Goal: Information Seeking & Learning: Learn about a topic

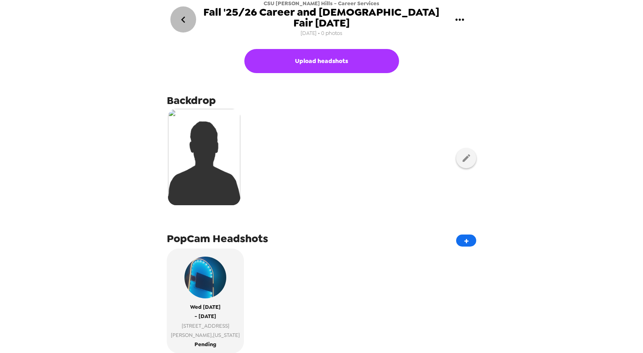
click at [191, 17] on button "go back" at bounding box center [183, 19] width 26 height 26
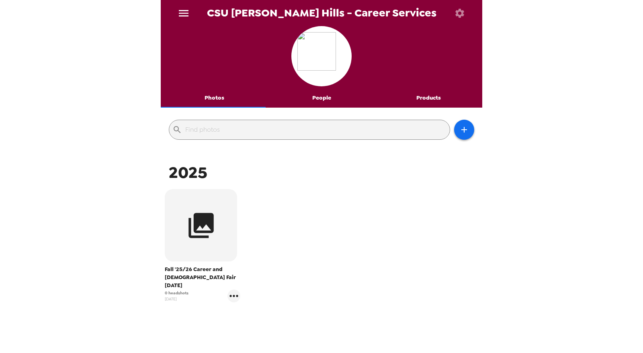
click at [189, 16] on icon "menu" at bounding box center [183, 13] width 13 height 13
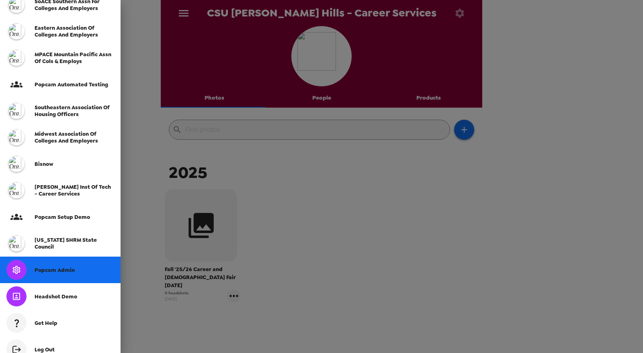
scroll to position [213, 0]
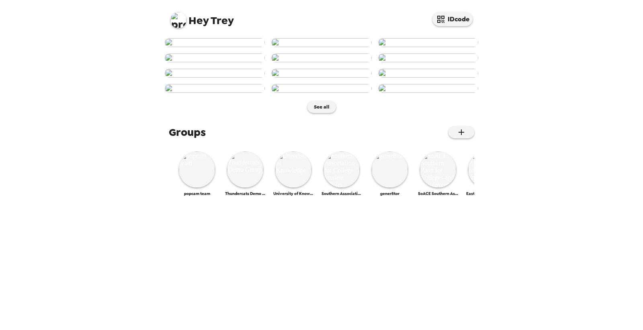
scroll to position [179, 0]
click at [328, 78] on img at bounding box center [321, 73] width 100 height 9
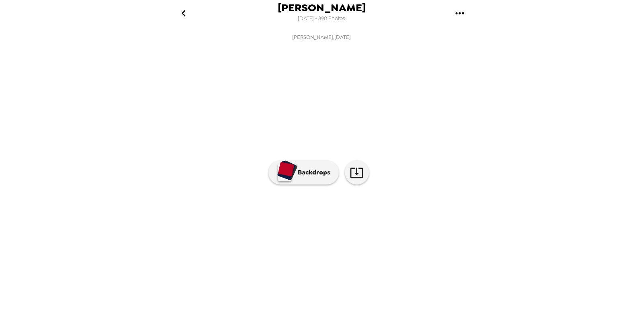
scroll to position [0, 456]
click at [308, 185] on button "Backdrops" at bounding box center [304, 172] width 70 height 24
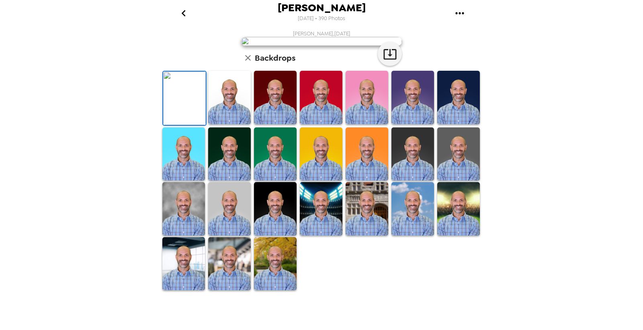
scroll to position [0, 0]
drag, startPoint x: 321, startPoint y: 19, endPoint x: 344, endPoint y: 18, distance: 22.9
click at [344, 18] on span "10/2/2025 • 390 Photos" at bounding box center [321, 18] width 47 height 11
click at [244, 63] on icon "button" at bounding box center [248, 58] width 10 height 10
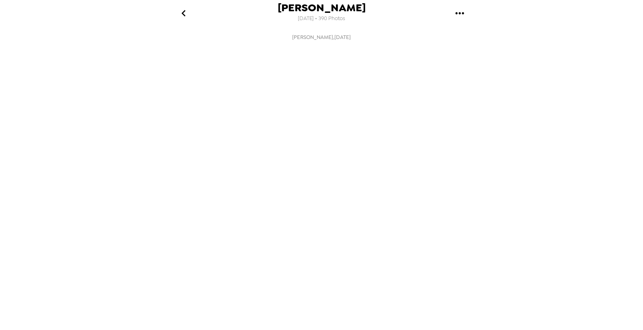
scroll to position [0, 456]
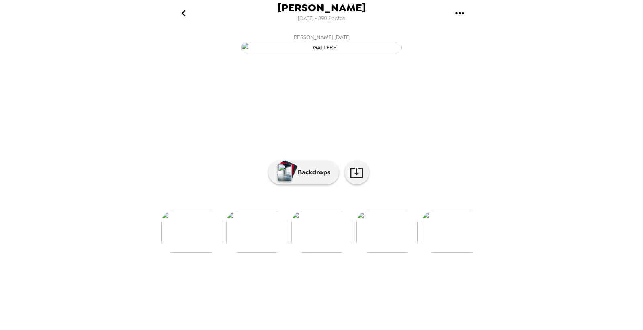
click at [189, 15] on icon "go back" at bounding box center [183, 13] width 13 height 13
click at [189, 12] on icon "go back" at bounding box center [183, 13] width 13 height 13
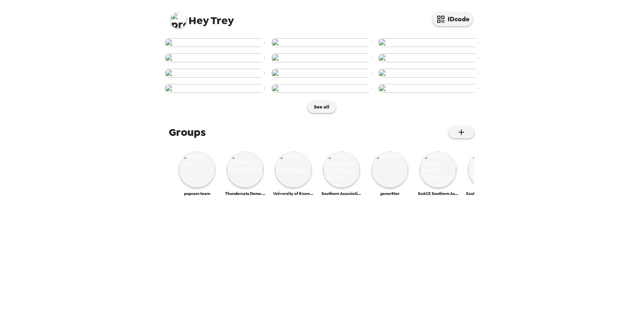
scroll to position [341, 0]
click at [427, 188] on img at bounding box center [438, 170] width 36 height 36
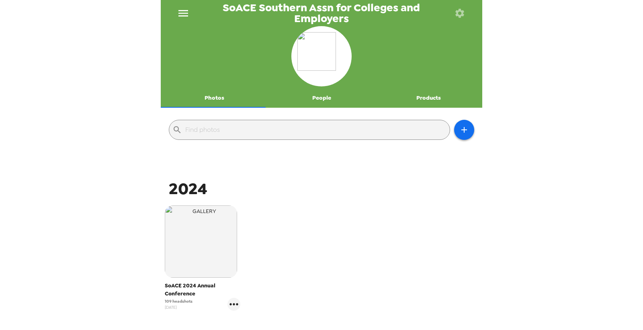
click at [207, 236] on img "button" at bounding box center [201, 241] width 72 height 72
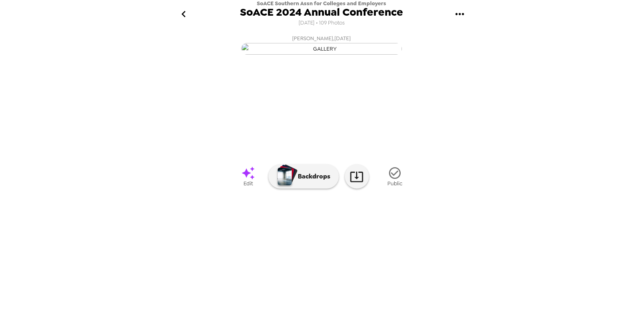
scroll to position [24, 0]
click at [425, 260] on img at bounding box center [451, 239] width 61 height 42
click at [388, 260] on img at bounding box center [387, 239] width 61 height 42
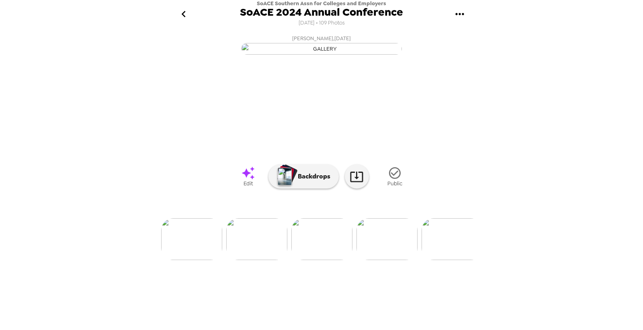
click at [400, 260] on img at bounding box center [387, 239] width 61 height 42
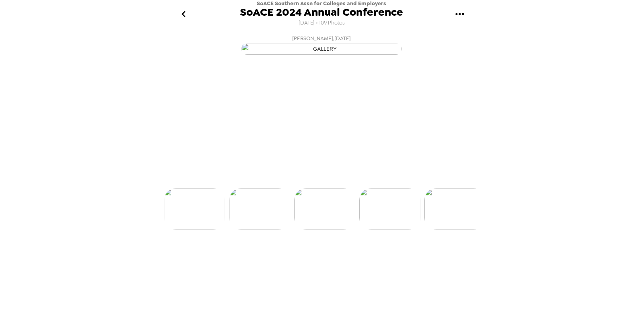
scroll to position [0, 260]
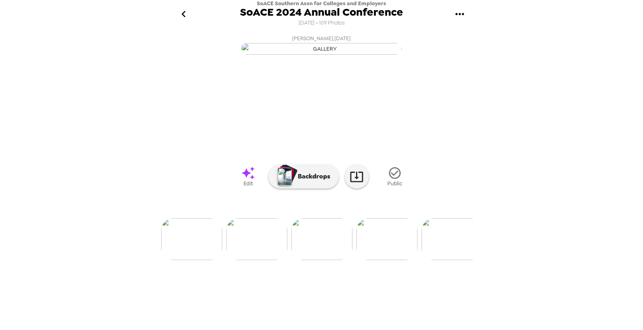
click at [241, 180] on icon at bounding box center [248, 173] width 14 height 14
click at [179, 18] on icon "go back" at bounding box center [183, 14] width 13 height 13
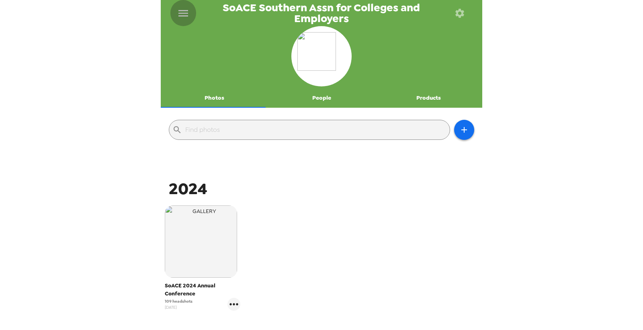
click at [188, 7] on icon "menu" at bounding box center [183, 13] width 13 height 13
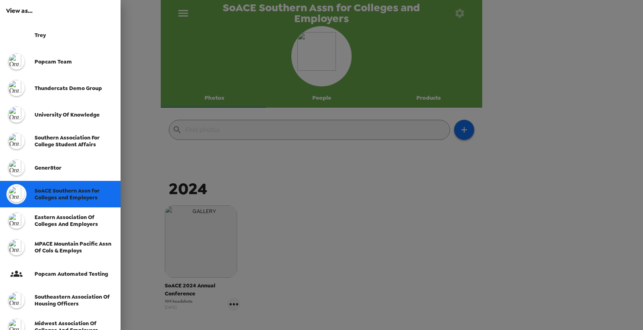
click at [70, 33] on div "Trey" at bounding box center [75, 35] width 80 height 7
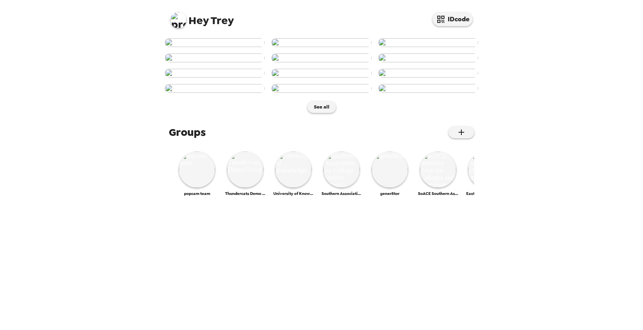
scroll to position [341, 0]
click at [445, 188] on img at bounding box center [438, 170] width 36 height 36
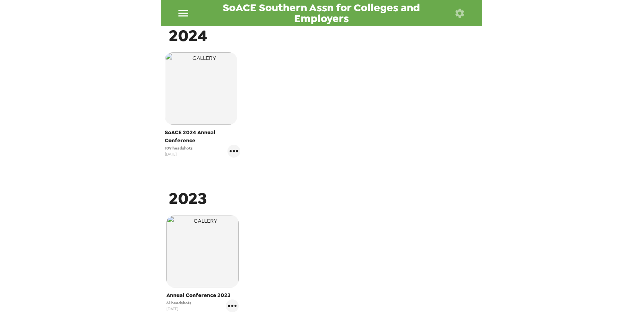
scroll to position [179, 0]
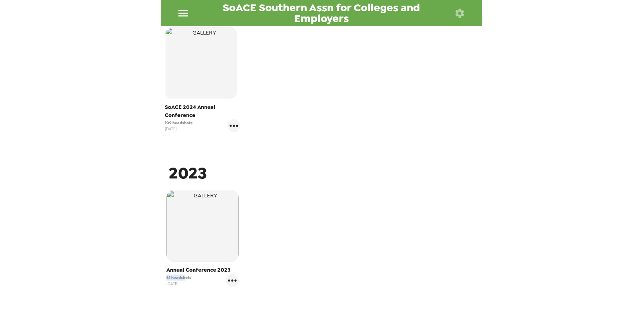
drag, startPoint x: 185, startPoint y: 277, endPoint x: 152, endPoint y: 277, distance: 32.6
click at [152, 277] on div "SoACE Southern Assn for Colleges and Employers Photos People Products ​ 2024 So…" at bounding box center [321, 165] width 643 height 330
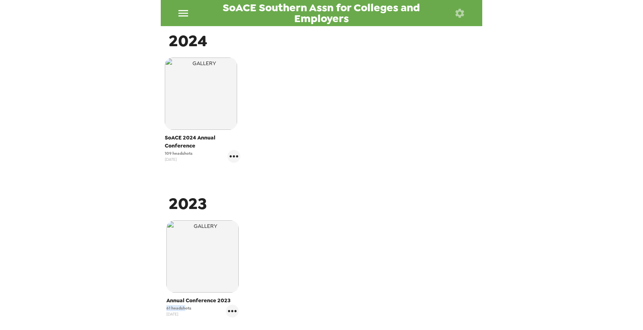
scroll to position [89, 0]
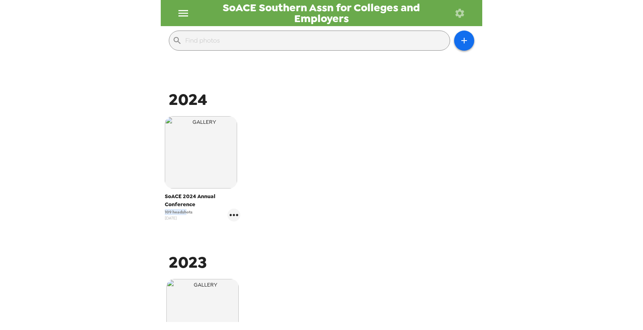
drag, startPoint x: 179, startPoint y: 211, endPoint x: 88, endPoint y: 212, distance: 91.3
click at [150, 215] on div "SoACE Southern Assn for Colleges and Employers Photos People Products ​ 2024 So…" at bounding box center [321, 165] width 643 height 330
click at [181, 210] on span "109 headshots" at bounding box center [179, 212] width 28 height 6
click at [179, 214] on span "109 headshots" at bounding box center [179, 212] width 28 height 6
click at [234, 216] on icon "gallery menu" at bounding box center [234, 215] width 8 height 2
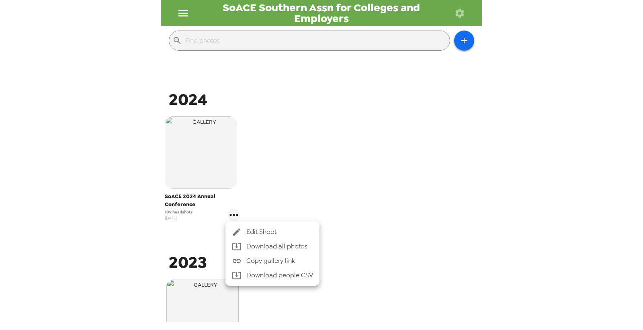
click at [254, 232] on span "Edit Shoot" at bounding box center [279, 232] width 67 height 10
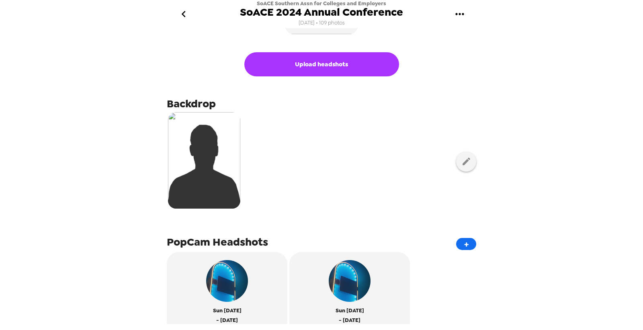
scroll to position [89, 0]
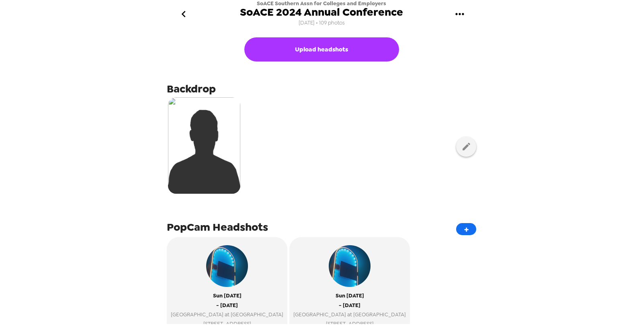
click at [462, 149] on icon "button" at bounding box center [467, 147] width 10 height 10
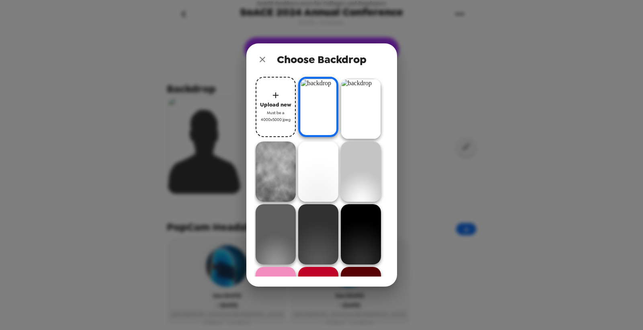
click at [263, 59] on icon "close" at bounding box center [263, 60] width 6 height 6
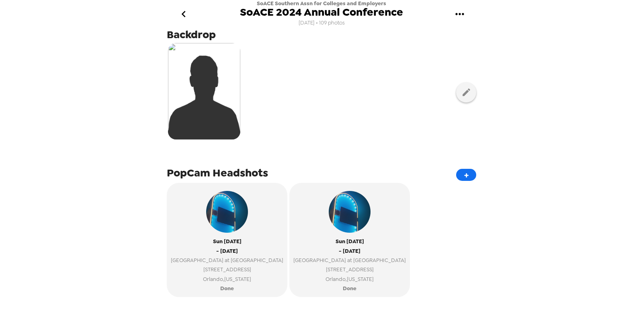
scroll to position [223, 0]
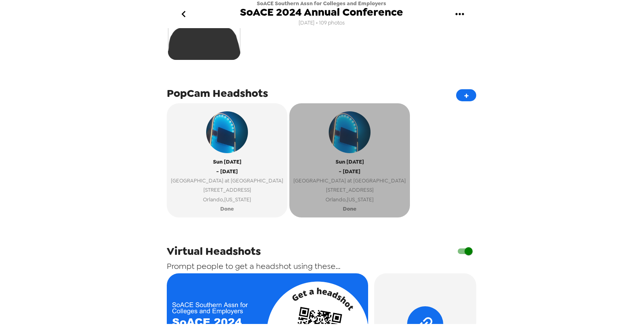
click at [361, 158] on span "[DATE]" at bounding box center [350, 161] width 29 height 9
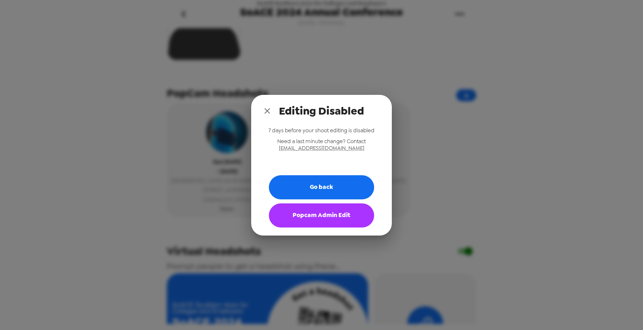
click at [341, 215] on button "Popcam Admin Edit" at bounding box center [321, 215] width 105 height 24
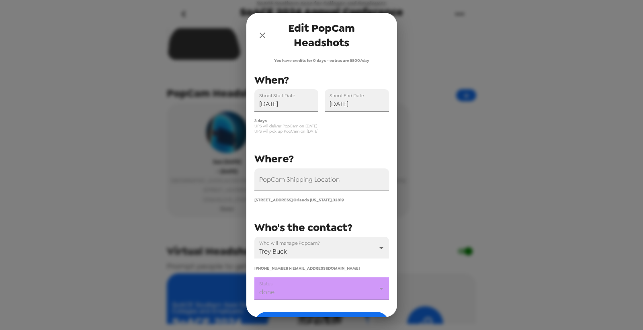
click at [264, 35] on icon "close" at bounding box center [263, 36] width 10 height 10
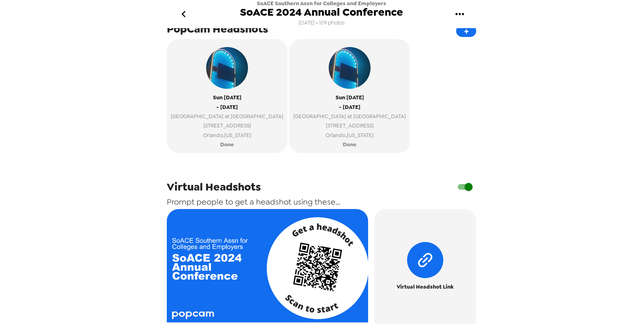
scroll to position [357, 0]
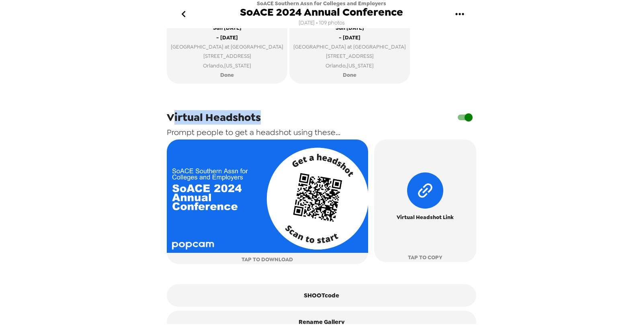
drag, startPoint x: 175, startPoint y: 127, endPoint x: 271, endPoint y: 127, distance: 95.7
click at [271, 125] on div "Virtual Headshots" at bounding box center [322, 117] width 310 height 15
click at [236, 125] on span "Virtual Headshots" at bounding box center [214, 117] width 94 height 14
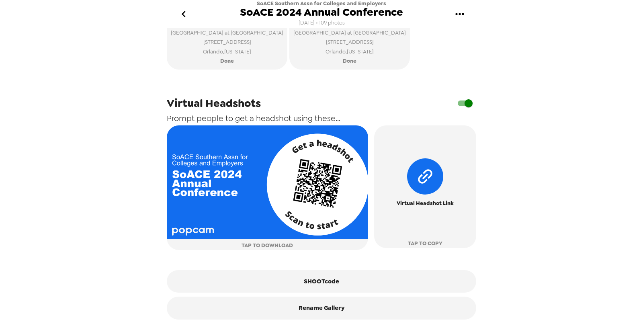
scroll to position [376, 0]
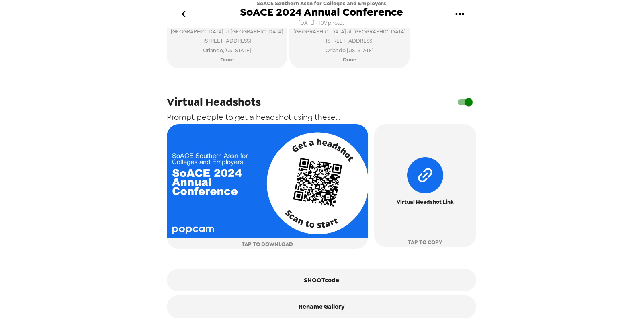
click at [325, 281] on button "SHOOTcode" at bounding box center [322, 280] width 310 height 23
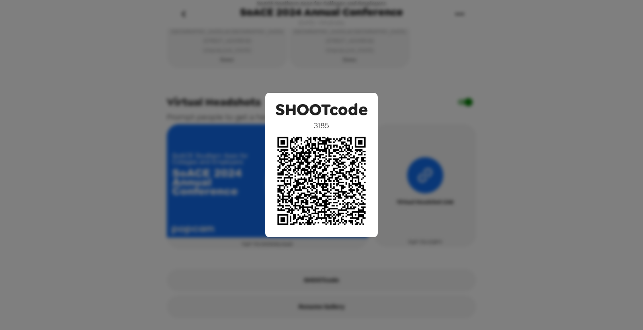
click at [308, 54] on div "SHOOTcode 3185" at bounding box center [321, 165] width 643 height 330
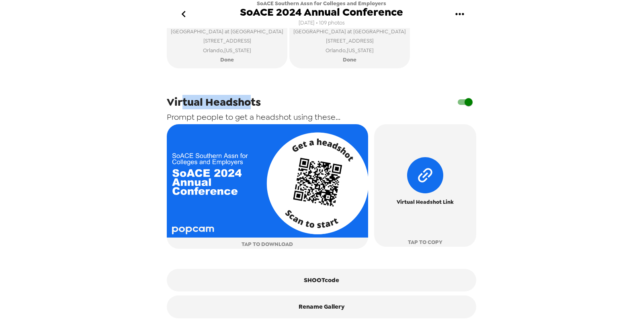
drag, startPoint x: 182, startPoint y: 103, endPoint x: 249, endPoint y: 99, distance: 67.3
click at [249, 99] on span "Virtual Headshots" at bounding box center [214, 102] width 94 height 14
click at [248, 101] on span "Virtual Headshots" at bounding box center [214, 102] width 94 height 14
click at [248, 104] on span "Virtual Headshots" at bounding box center [214, 102] width 94 height 14
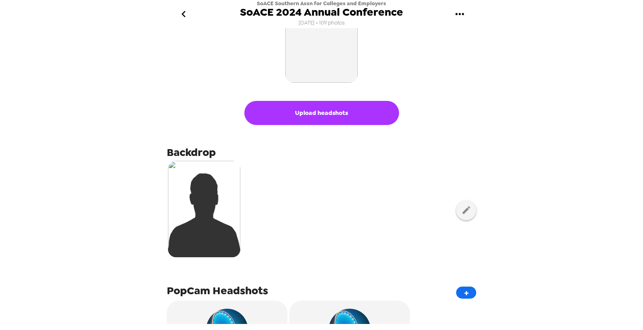
scroll to position [19, 0]
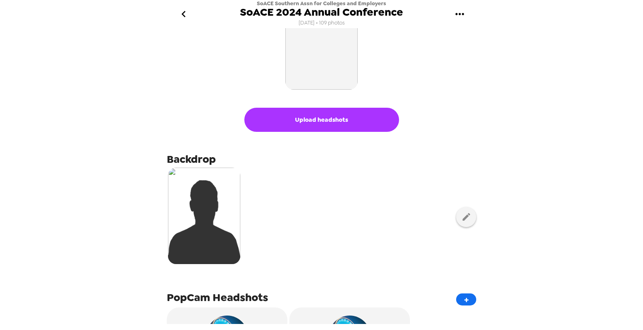
click at [322, 61] on img "button" at bounding box center [321, 53] width 72 height 72
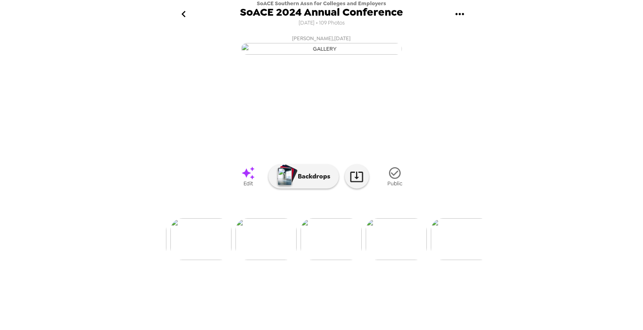
click at [269, 260] on img at bounding box center [266, 239] width 61 height 42
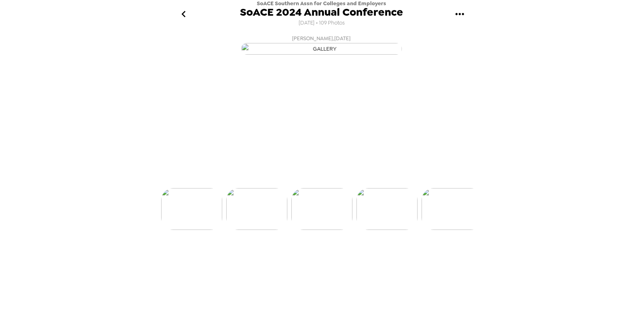
scroll to position [0, 976]
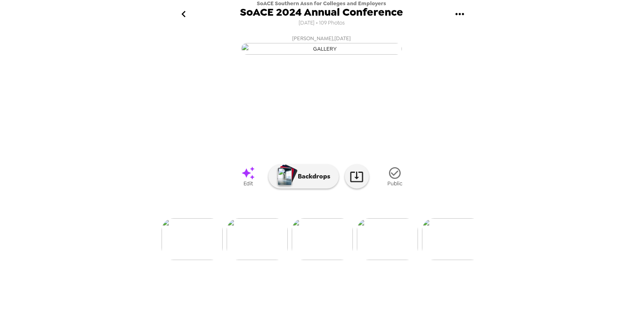
click at [389, 260] on img at bounding box center [387, 239] width 61 height 42
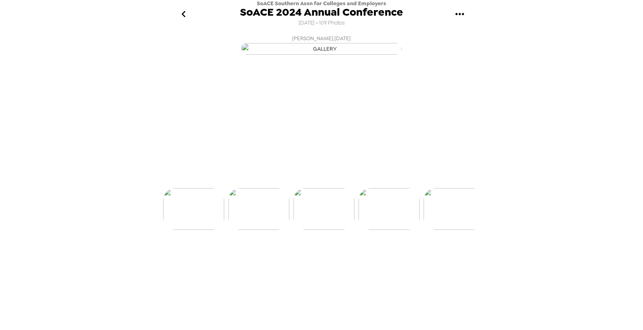
scroll to position [0, 1041]
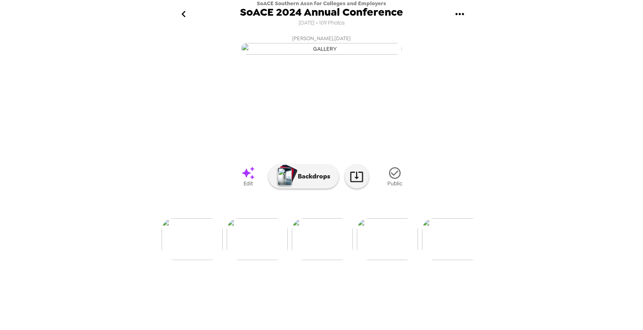
click at [259, 260] on img at bounding box center [257, 239] width 61 height 42
click at [282, 260] on img at bounding box center [281, 239] width 61 height 42
click at [201, 260] on img at bounding box center [192, 239] width 61 height 42
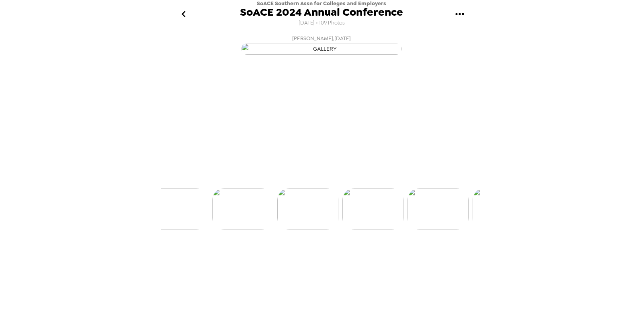
scroll to position [0, 1041]
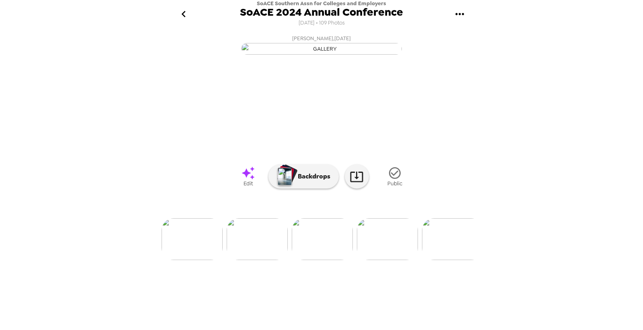
drag, startPoint x: 267, startPoint y: 296, endPoint x: 276, endPoint y: 306, distance: 13.4
click at [268, 260] on div at bounding box center [322, 226] width 322 height 68
click at [271, 260] on img at bounding box center [257, 239] width 61 height 42
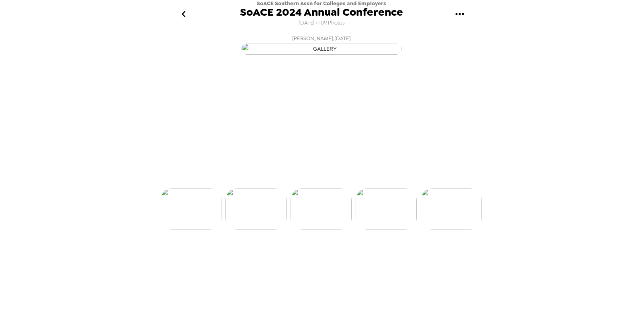
scroll to position [0, 976]
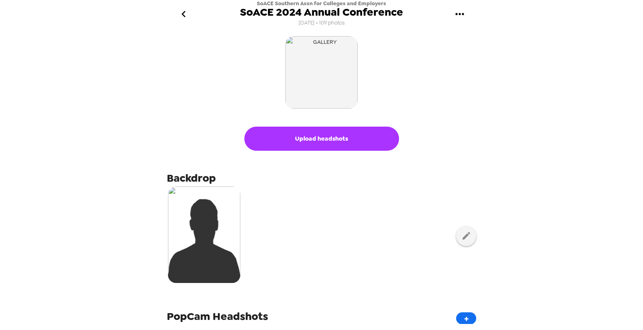
click at [182, 12] on icon "go back" at bounding box center [183, 14] width 13 height 13
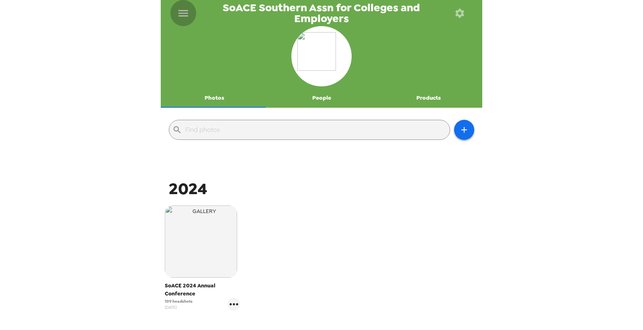
click at [183, 12] on icon "menu" at bounding box center [183, 13] width 13 height 13
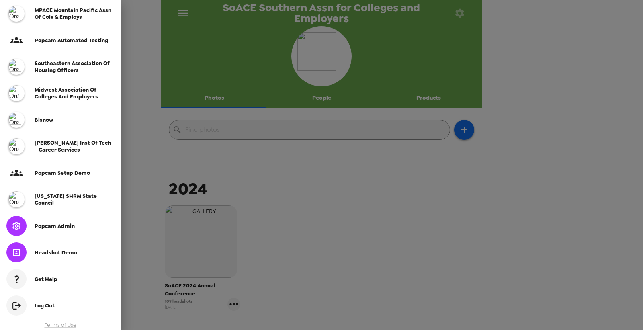
scroll to position [236, 0]
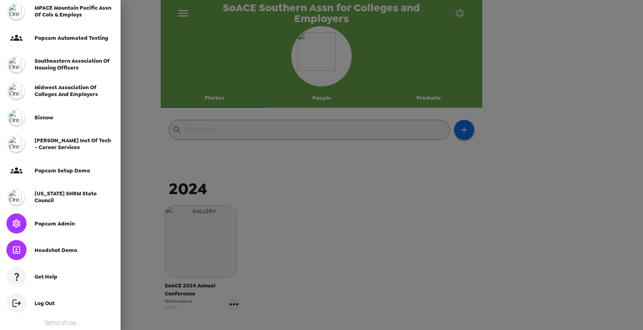
click at [72, 222] on span "Popcam Admin" at bounding box center [55, 223] width 40 height 7
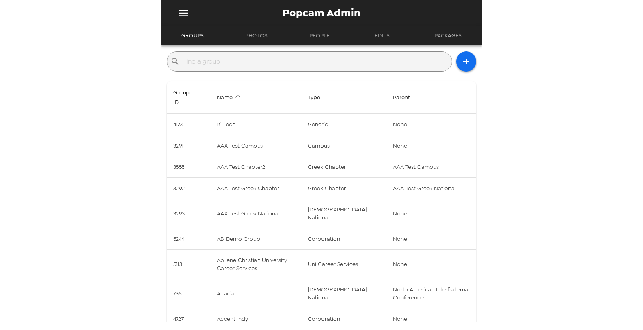
click at [213, 63] on input "text" at bounding box center [315, 61] width 265 height 13
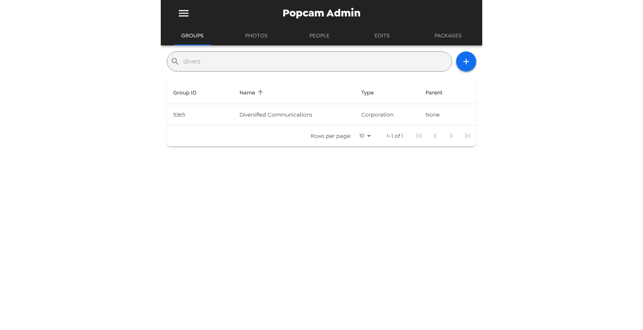
type input "divers"
click at [265, 114] on td "Diversified Communications" at bounding box center [294, 114] width 122 height 21
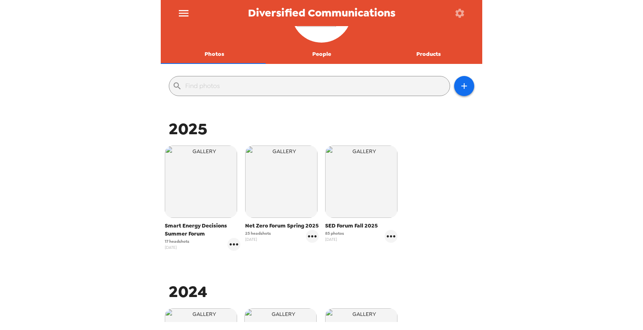
scroll to position [89, 0]
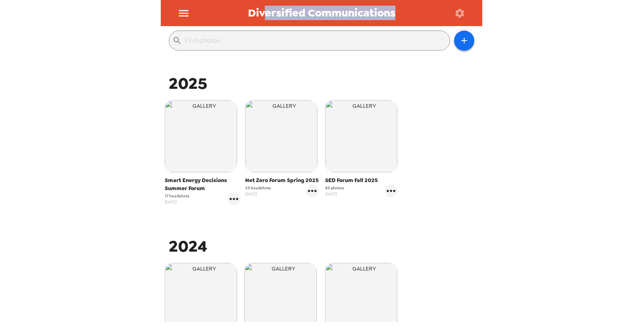
drag, startPoint x: 264, startPoint y: 15, endPoint x: 454, endPoint y: 21, distance: 189.5
click at [455, 21] on div "Diversified Communications" at bounding box center [322, 13] width 322 height 26
click at [365, 14] on span "Diversified Communications" at bounding box center [322, 13] width 148 height 11
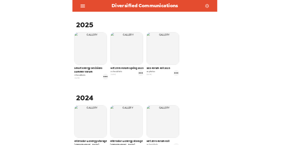
scroll to position [134, 0]
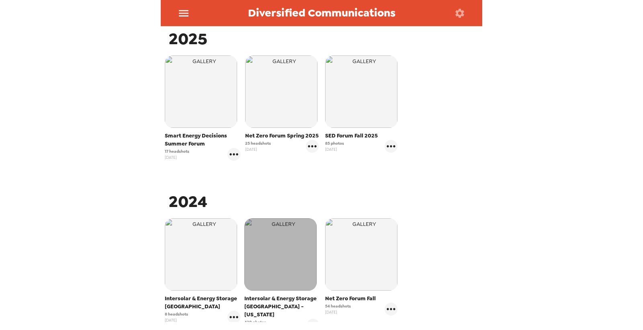
click at [276, 246] on img "button" at bounding box center [280, 254] width 72 height 72
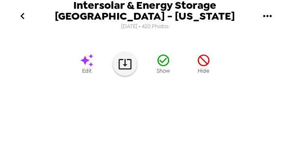
click at [136, 127] on img at bounding box center [145, 127] width 55 height 42
click at [76, 124] on img at bounding box center [80, 127] width 55 height 42
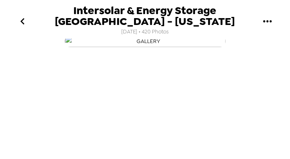
scroll to position [0, 0]
